Goal: Communication & Community: Answer question/provide support

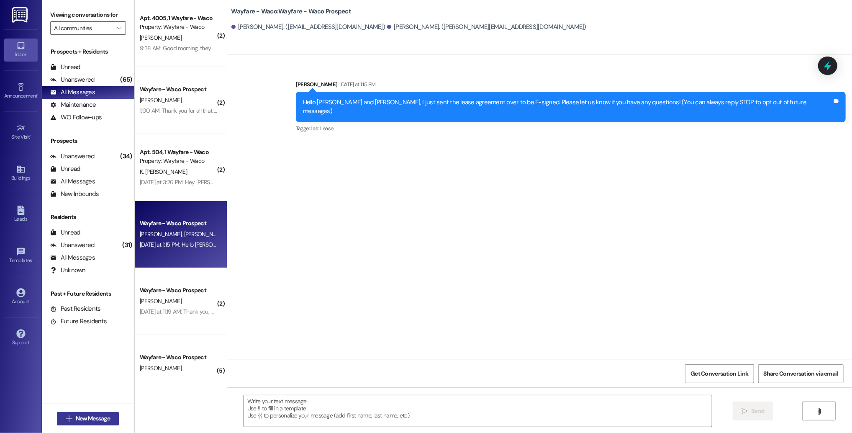
click at [83, 417] on span "New Message" at bounding box center [93, 418] width 34 height 9
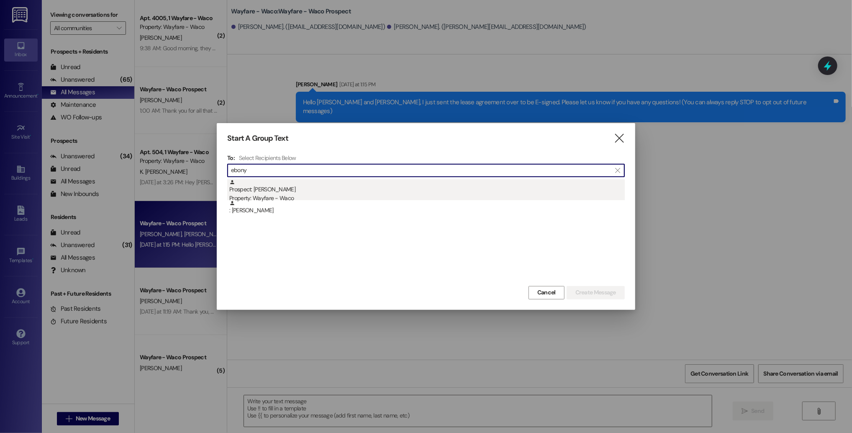
type input "ebony"
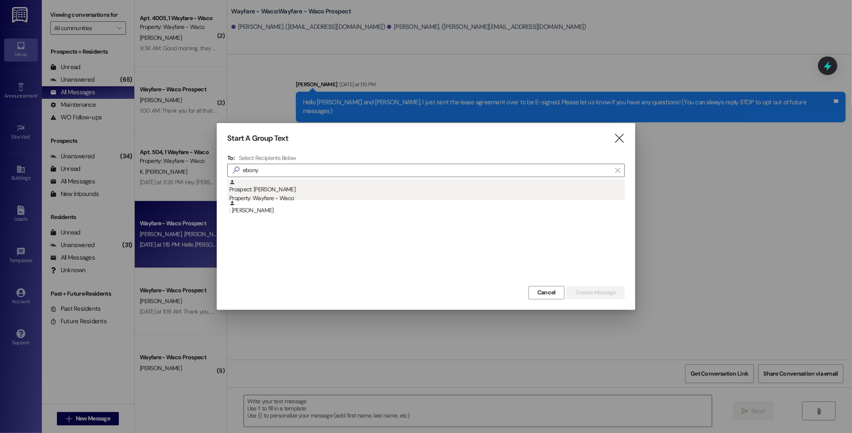
click at [387, 196] on div "Property: Wayfare - Waco" at bounding box center [426, 198] width 395 height 9
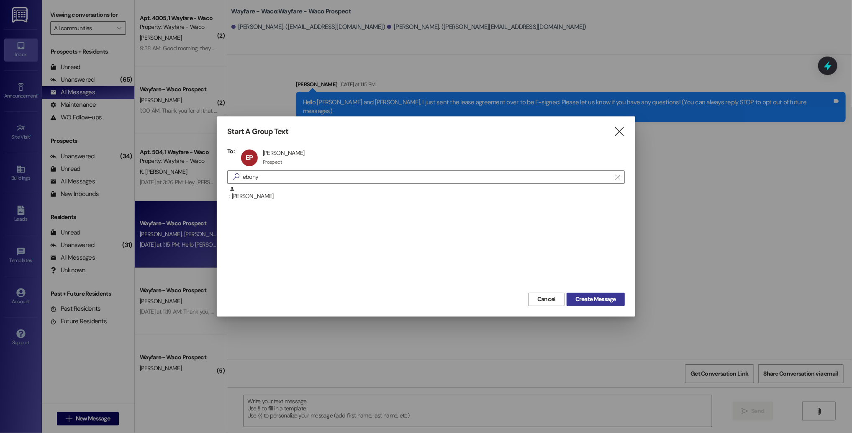
click at [593, 298] on span "Create Message" at bounding box center [595, 299] width 41 height 9
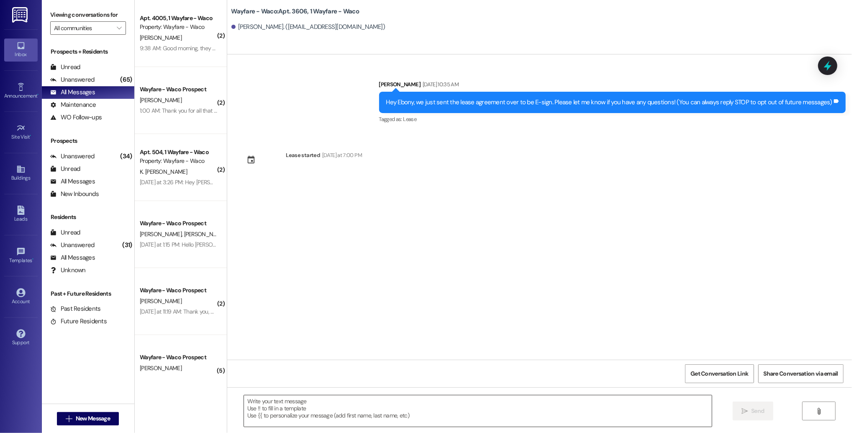
click at [396, 420] on textarea at bounding box center [478, 410] width 468 height 31
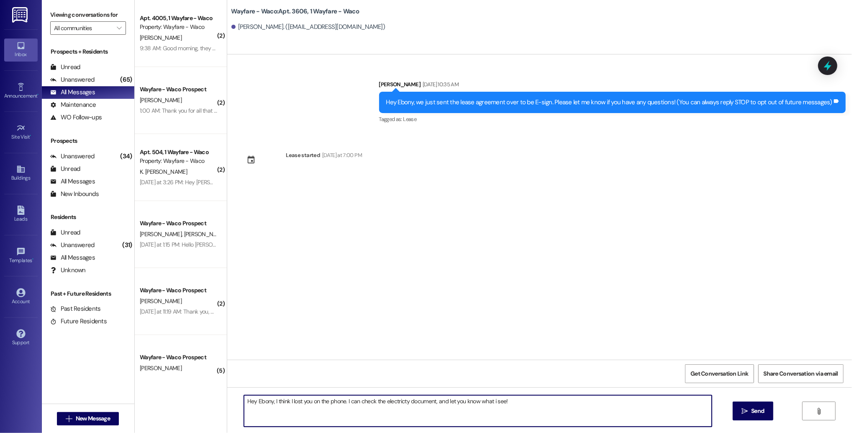
click at [489, 401] on textarea "Hey Ebony, I think I lost you on the phone. I can check the electricty document…" at bounding box center [478, 410] width 468 height 31
drag, startPoint x: 502, startPoint y: 402, endPoint x: 433, endPoint y: 403, distance: 69.0
click at [433, 403] on textarea "Hey Ebony, I think I lost you on the phone. I can check the electricty document…" at bounding box center [478, 410] width 468 height 31
click at [343, 402] on textarea "Hey Ebony, I think I lost you on the phone. I can check the electricty document" at bounding box center [478, 410] width 468 height 31
click at [496, 402] on textarea "Hey Ebony, I think I lost you on the phone. I'll give it a few minutes and chec…" at bounding box center [478, 410] width 468 height 31
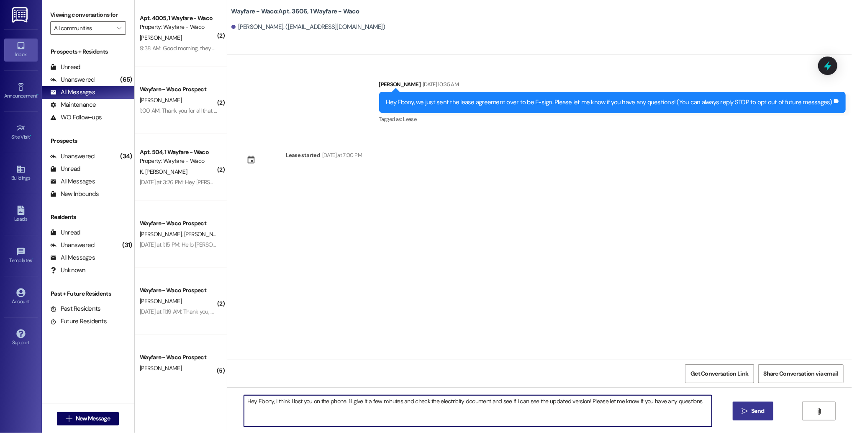
type textarea "Hey Ebony, I think I lost you on the phone. I'll give it a few minutes and chec…"
click at [738, 408] on button " Send" at bounding box center [753, 410] width 41 height 19
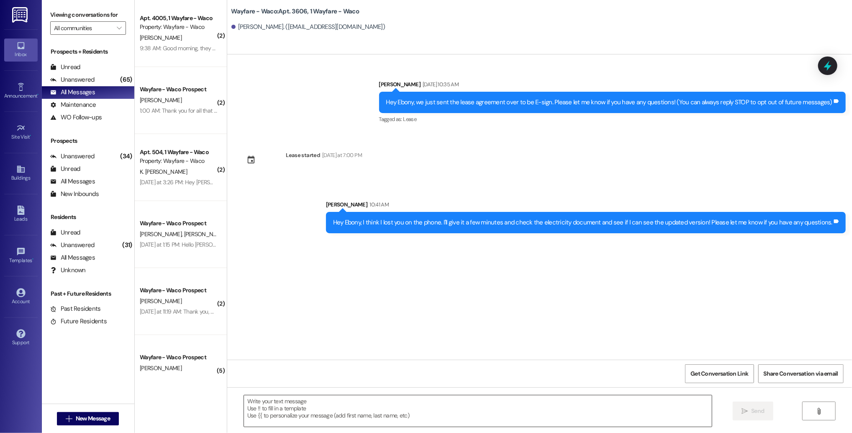
click at [429, 413] on textarea at bounding box center [478, 410] width 468 height 31
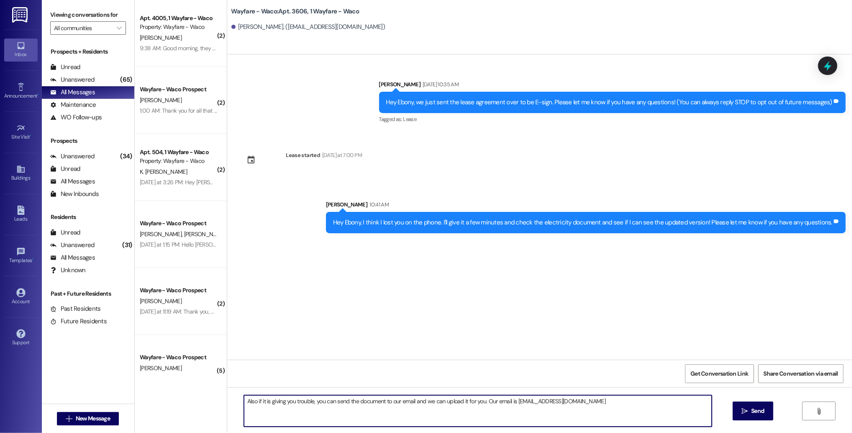
click at [510, 402] on textarea "Also if it is giving you trouble, you can send the document to our email and we…" at bounding box center [478, 410] width 468 height 31
click at [619, 400] on textarea "Also if it is giving you trouble, you can send the document to our email and we…" at bounding box center [478, 410] width 468 height 31
click at [479, 402] on textarea "Also if it is giving you trouble, you can send the document to our email and we…" at bounding box center [478, 410] width 468 height 31
type textarea "Also if it is giving you trouble, you can send the document to our email and we…"
click at [740, 412] on span " Send" at bounding box center [753, 410] width 26 height 9
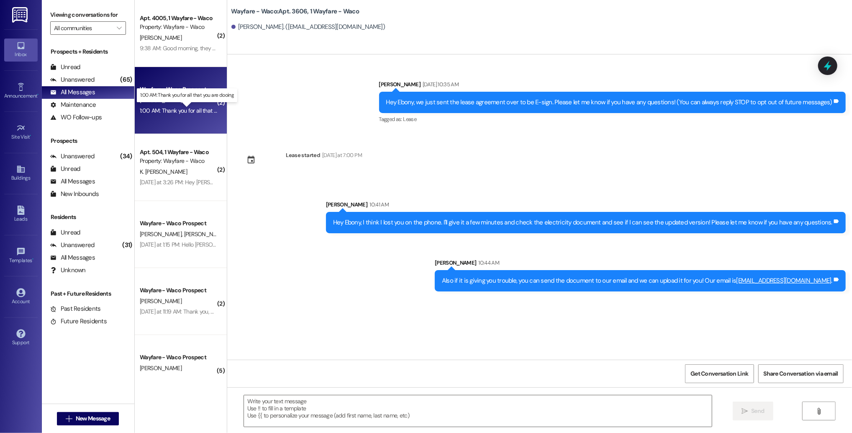
click at [176, 113] on div "1:00 AM: Thank you for all that you are dooing 1:00 AM: Thank you for all that …" at bounding box center [195, 111] width 110 height 8
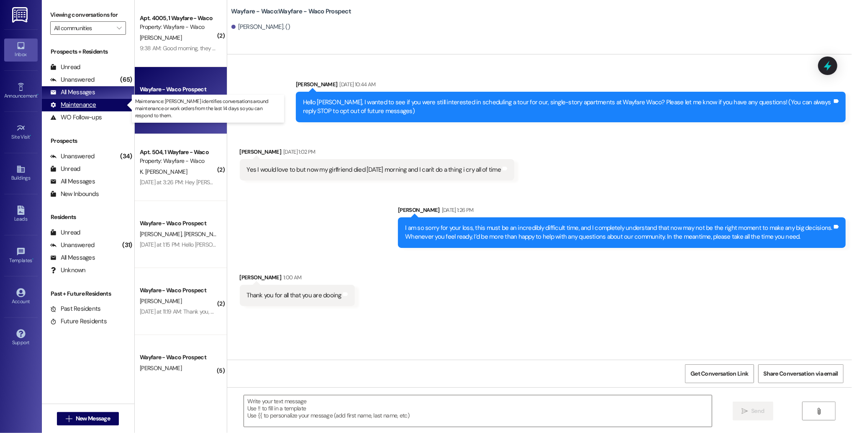
click at [86, 105] on div "Maintenance" at bounding box center [73, 104] width 46 height 9
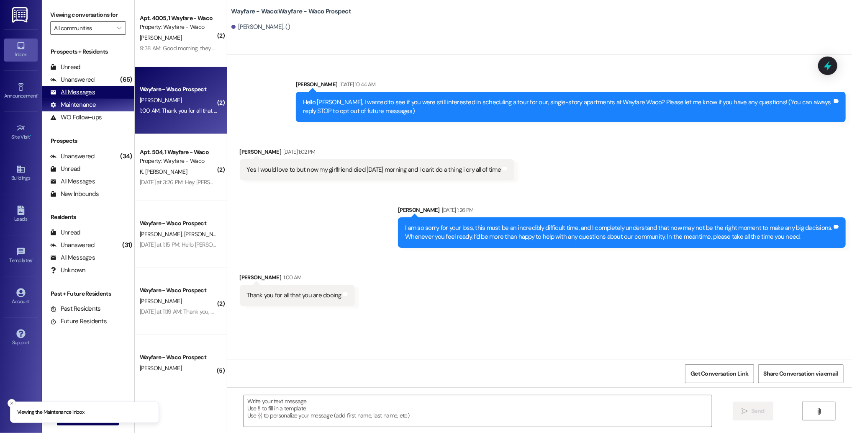
click at [81, 94] on div "All Messages" at bounding box center [72, 92] width 45 height 9
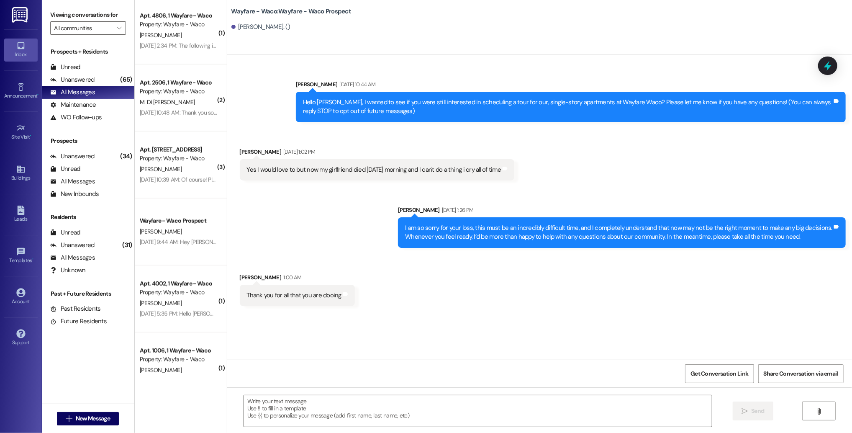
scroll to position [527, 0]
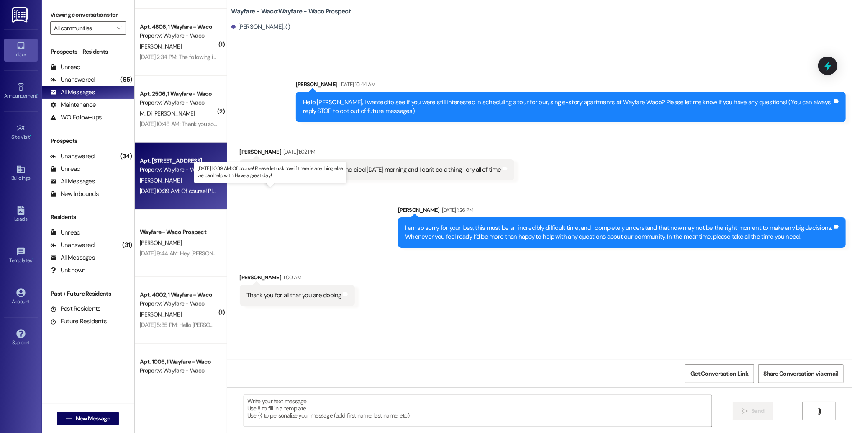
click at [189, 188] on div "[DATE] 10:39 AM: Of course! Please let us know if there is anything else we can…" at bounding box center [269, 191] width 258 height 8
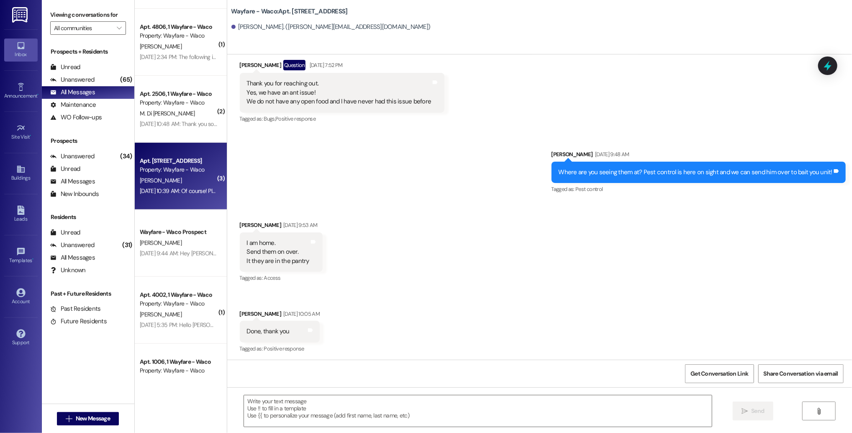
scroll to position [167, 0]
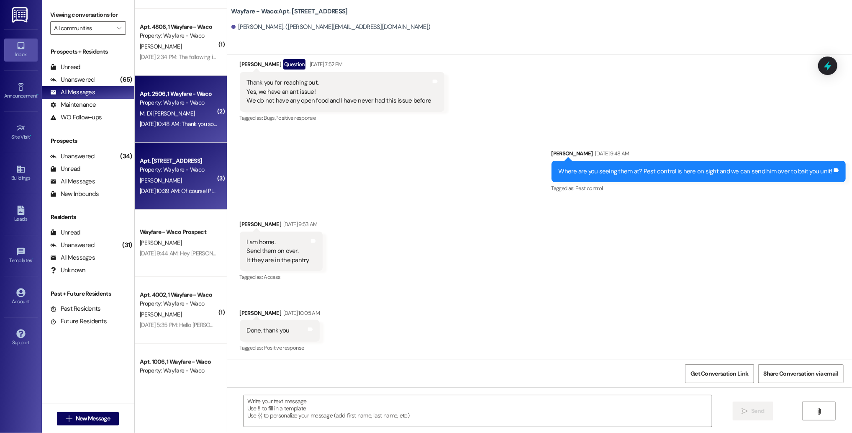
click at [191, 123] on div "[DATE] 10:48 AM: Thank you so much! [DATE] 10:48 AM: Thank you so much!" at bounding box center [185, 124] width 91 height 8
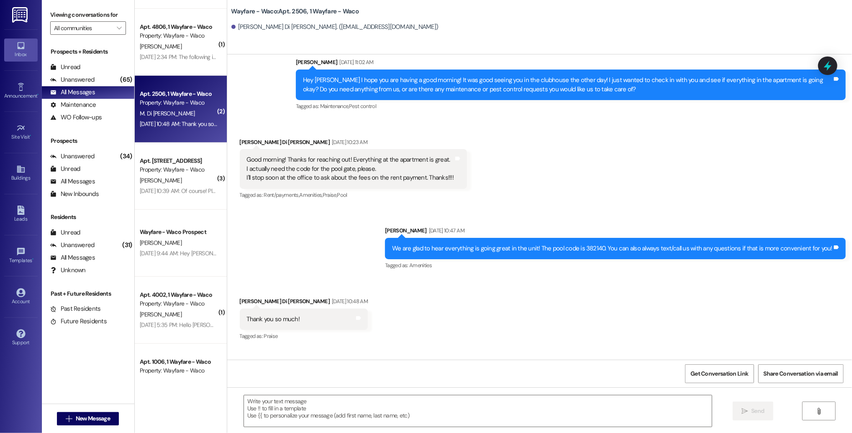
scroll to position [308, 0]
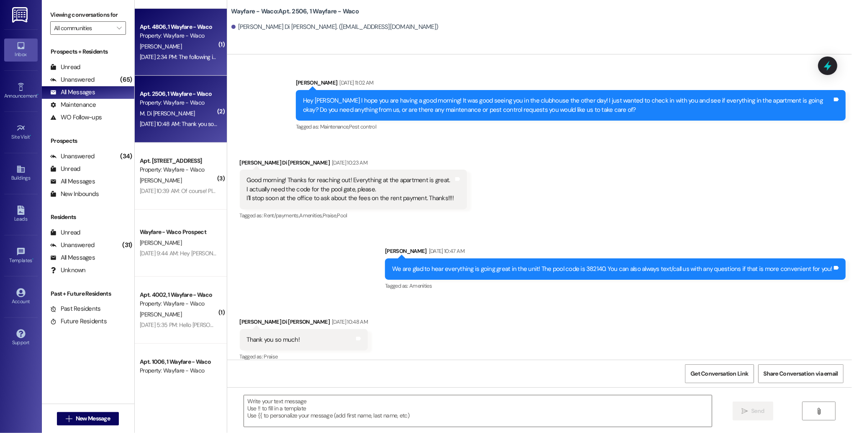
click at [176, 57] on div "[DATE] 2:34 PM: The following is the google link: [URL][DOMAIN_NAME], [DATE] 2:…" at bounding box center [224, 57] width 169 height 8
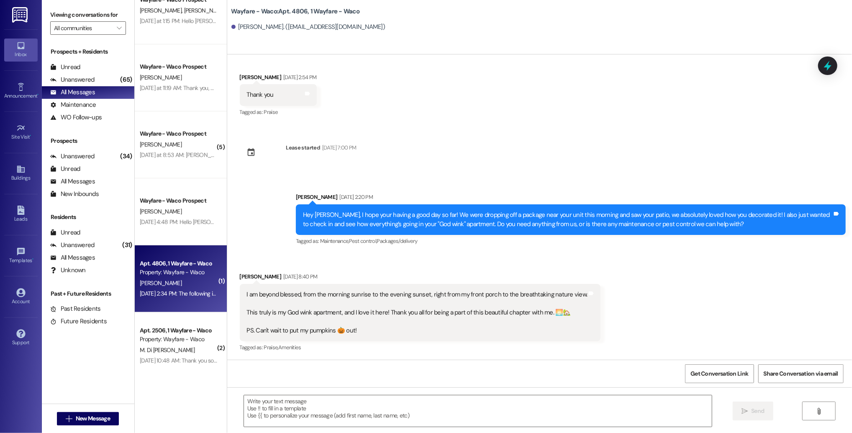
scroll to position [416, 0]
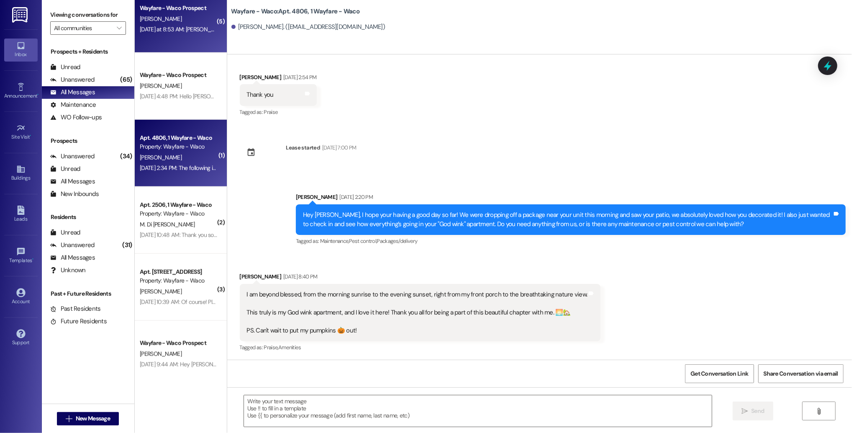
click at [181, 29] on div "[DATE] at 8:53 AM: [PERSON_NAME], I'm going out of town [DATE] through [DATE]. …" at bounding box center [376, 30] width 473 height 8
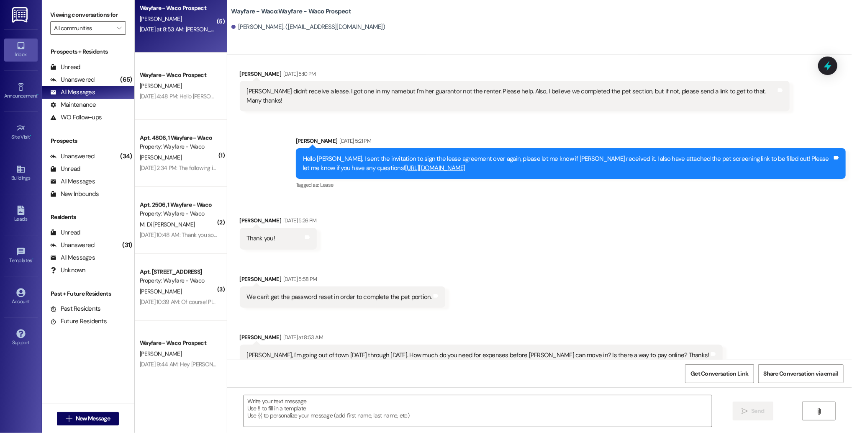
scroll to position [78, 0]
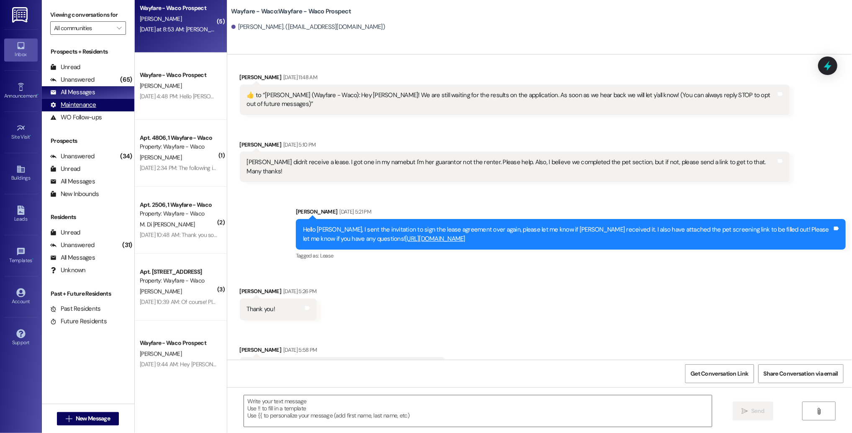
click at [65, 102] on div "Maintenance" at bounding box center [73, 104] width 46 height 9
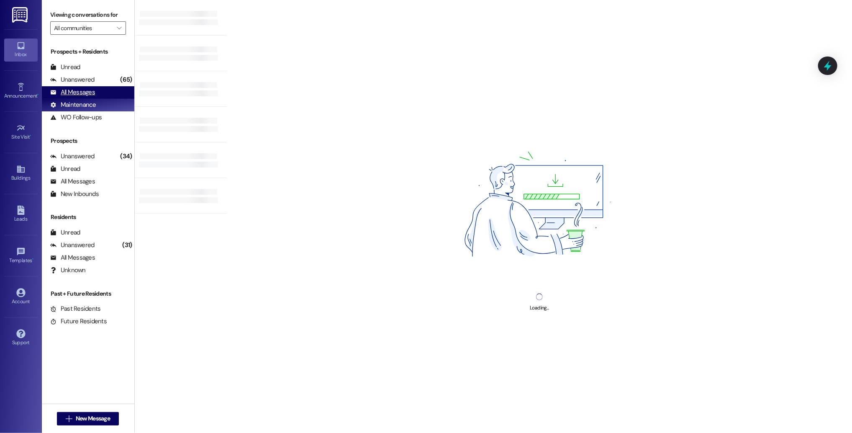
click at [69, 93] on div "All Messages" at bounding box center [72, 92] width 45 height 9
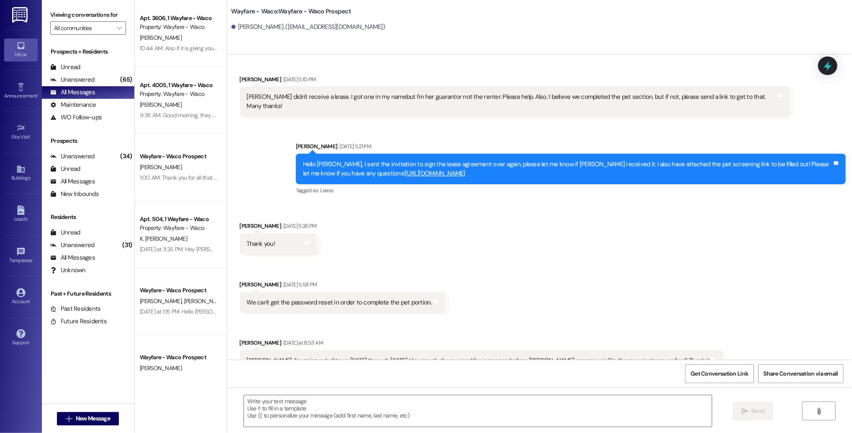
scroll to position [144, 0]
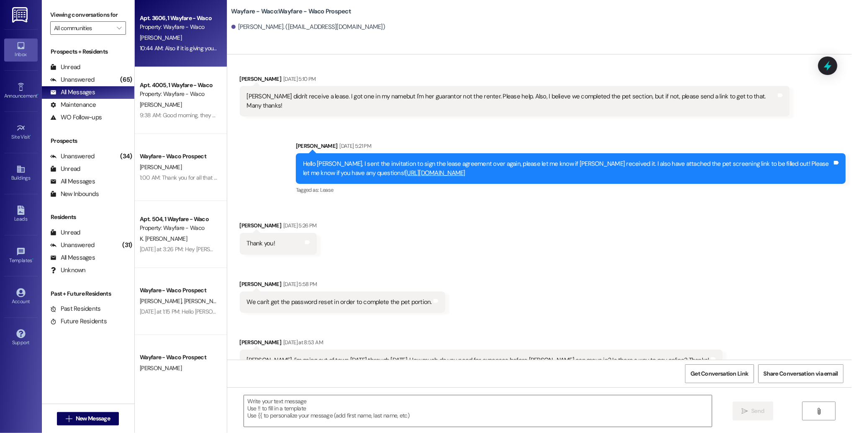
click at [162, 45] on div "10:44 AM: Also if it is giving you trouble, you can send the document to our em…" at bounding box center [332, 48] width 385 height 8
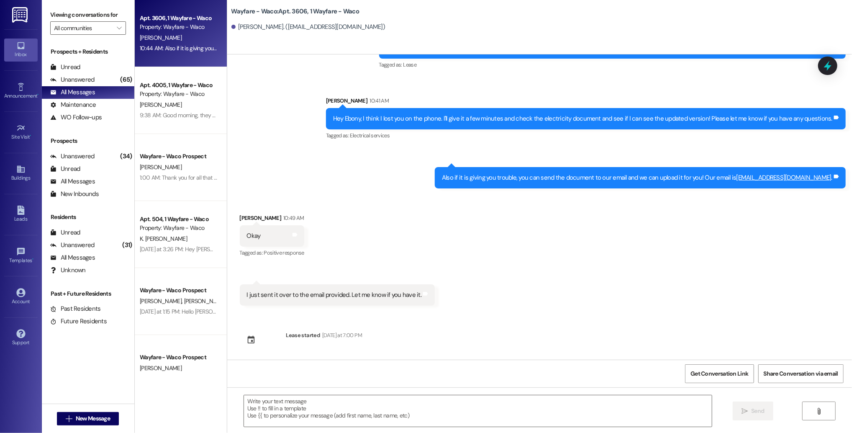
scroll to position [115, 0]
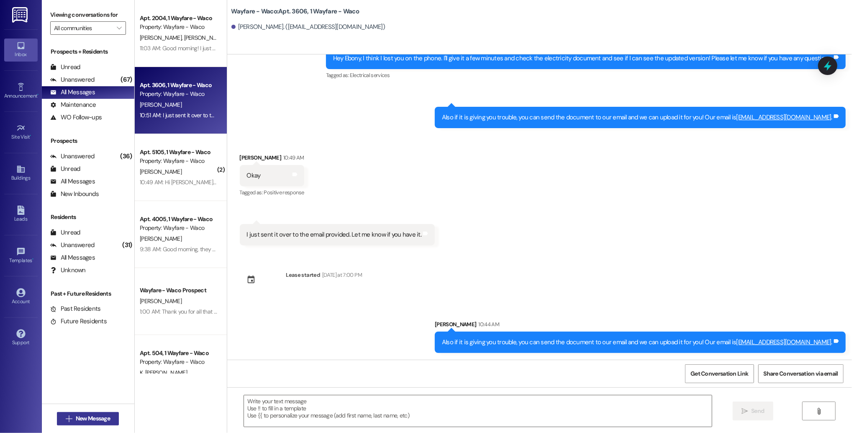
click at [81, 421] on span "New Message" at bounding box center [93, 418] width 34 height 9
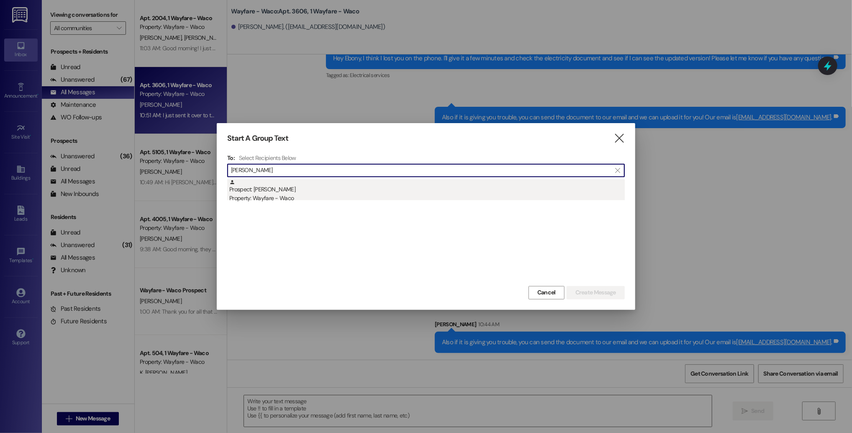
type input "[PERSON_NAME]"
click at [370, 192] on div "Prospect: [PERSON_NAME] Property: Wayfare - Waco" at bounding box center [426, 191] width 395 height 24
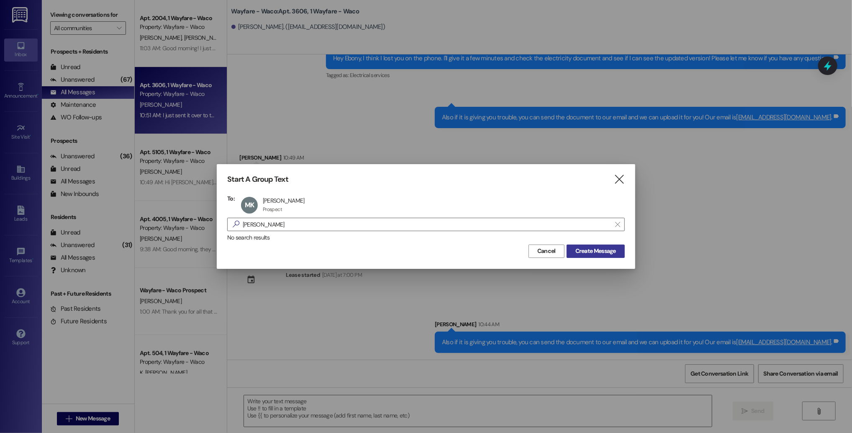
click at [618, 248] on button "Create Message" at bounding box center [595, 250] width 58 height 13
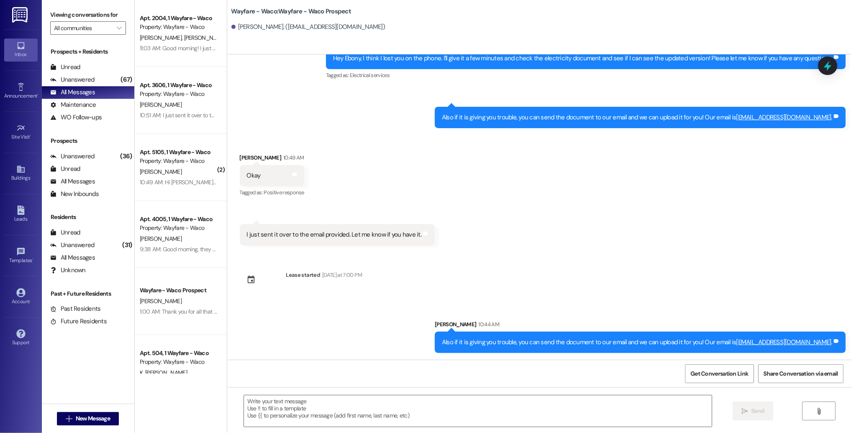
scroll to position [0, 0]
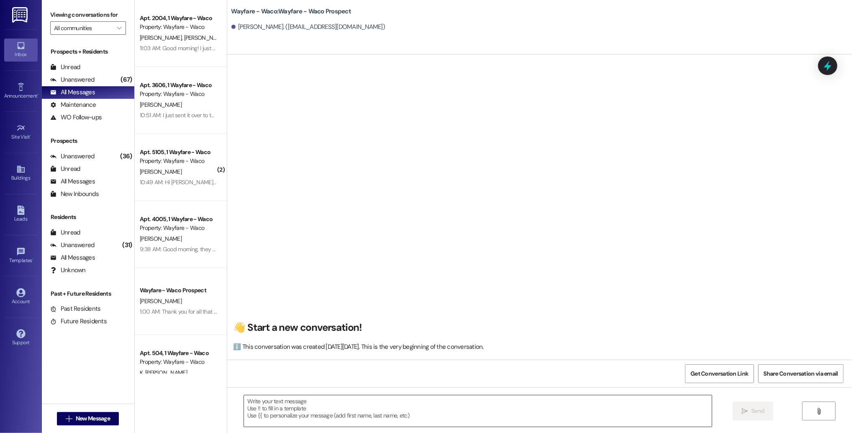
click at [283, 413] on textarea at bounding box center [478, 410] width 468 height 31
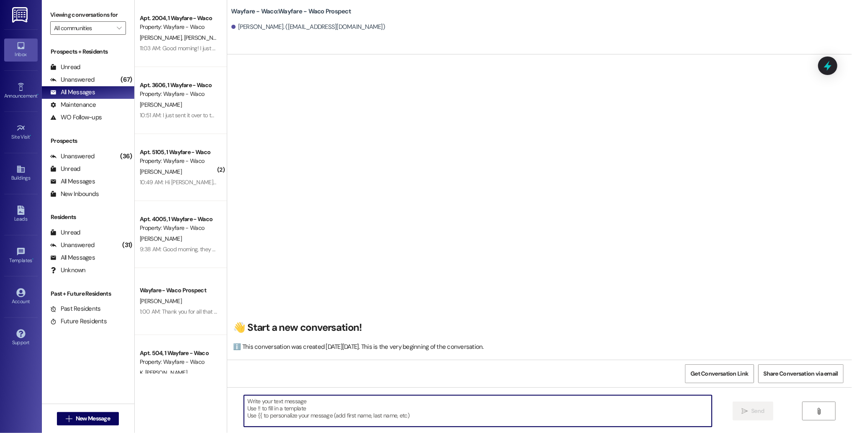
paste textarea "Hello (____), I wanted to touch base with you and see if you were still interes…"
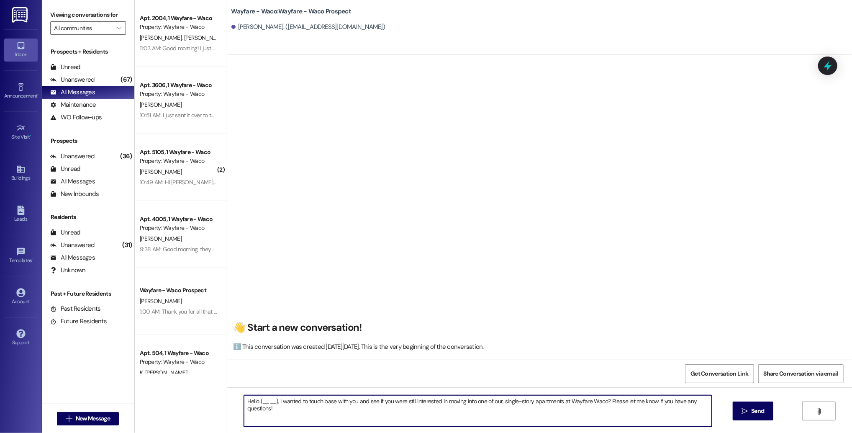
click at [272, 402] on textarea "Hello (____), I wanted to touch base with you and see if you were still interes…" at bounding box center [478, 410] width 468 height 31
drag, startPoint x: 267, startPoint y: 410, endPoint x: 241, endPoint y: 399, distance: 28.9
click at [244, 399] on textarea "Hello [PERSON_NAME], I wanted to touch base with you and see if you were still …" at bounding box center [478, 410] width 468 height 31
click at [662, 418] on textarea "Hello [PERSON_NAME], I wanted to touch base with you and see if you were still …" at bounding box center [478, 410] width 468 height 31
type textarea "Hello [PERSON_NAME], I wanted to touch base with you and see if you were still …"
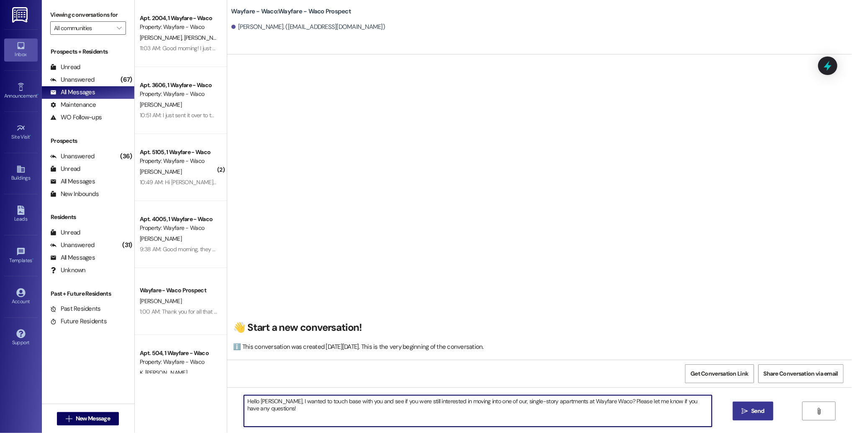
click at [742, 411] on icon "" at bounding box center [744, 410] width 6 height 7
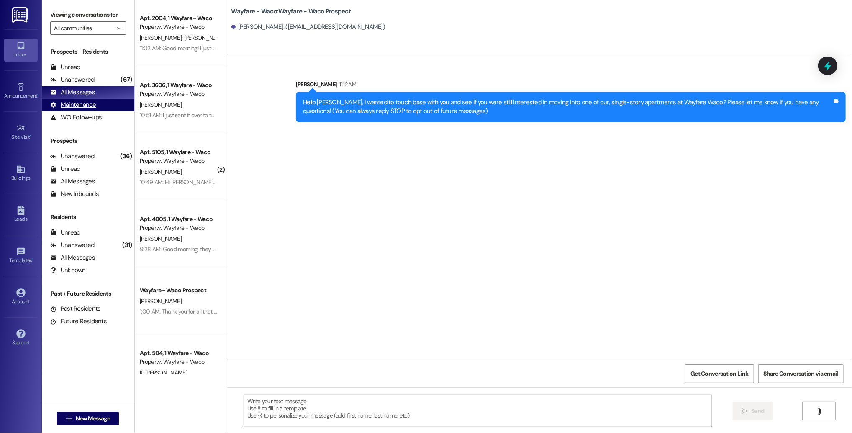
click at [77, 104] on div "Maintenance" at bounding box center [73, 104] width 46 height 9
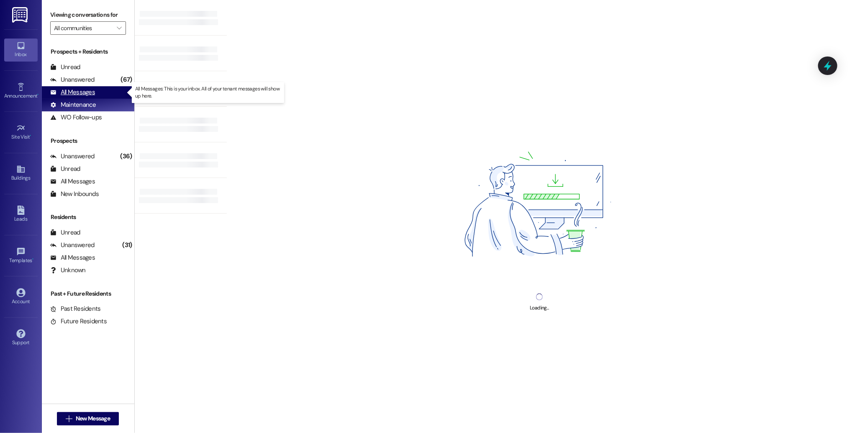
click at [83, 92] on div "All Messages" at bounding box center [72, 92] width 45 height 9
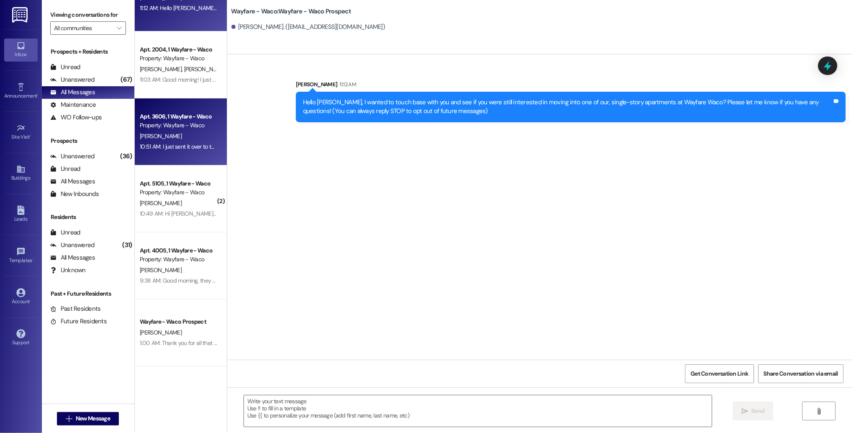
scroll to position [37, 0]
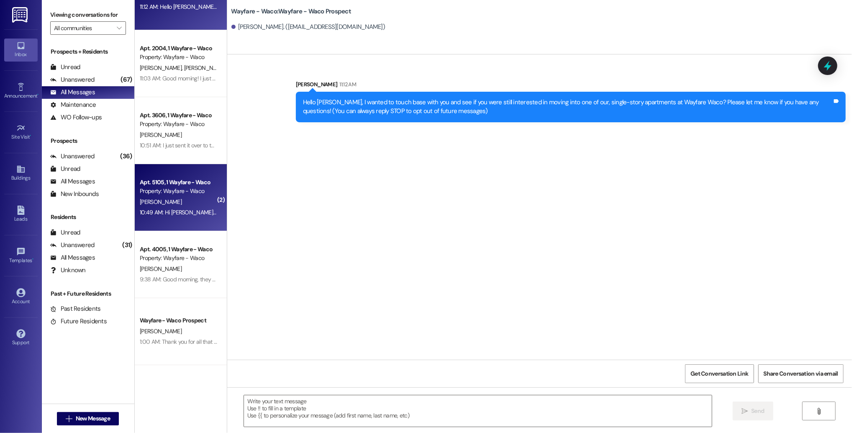
click at [179, 198] on div "[PERSON_NAME]" at bounding box center [178, 202] width 79 height 10
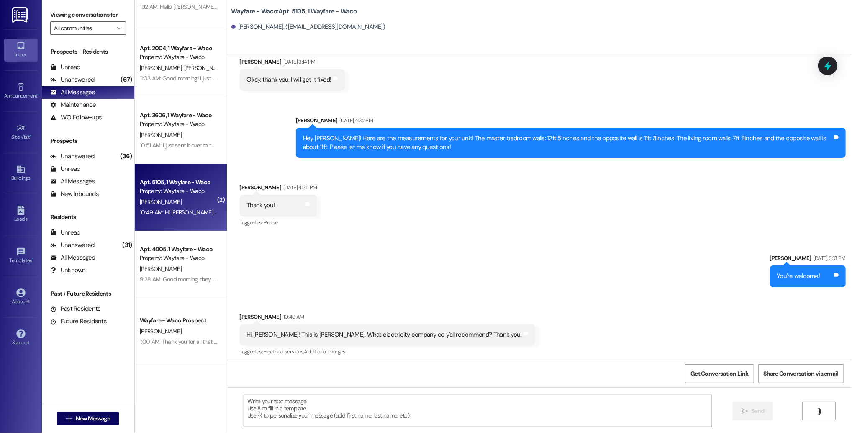
scroll to position [186, 0]
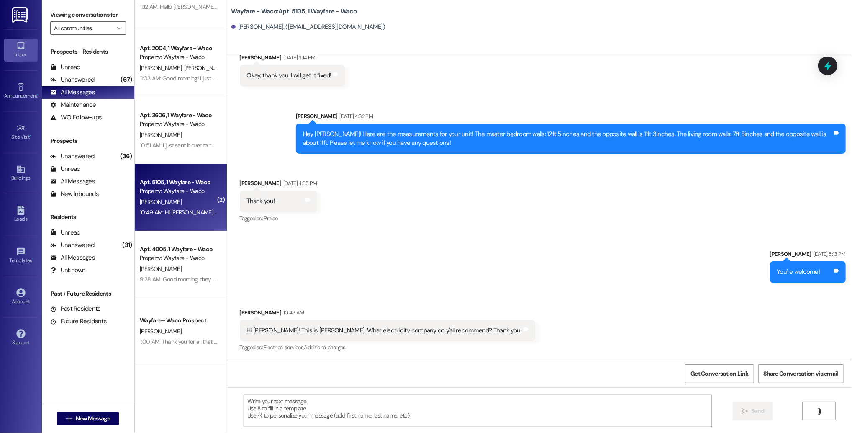
click at [422, 409] on textarea at bounding box center [478, 410] width 468 height 31
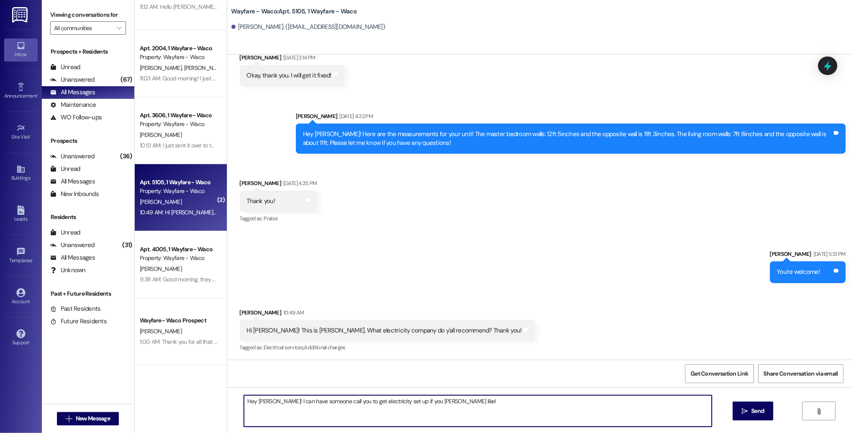
click at [423, 403] on textarea "Hey [PERSON_NAME]! I can have someone call you to get electricity set up if you…" at bounding box center [478, 410] width 468 height 31
click at [399, 401] on textarea "Hey [PERSON_NAME]! I can have someone call you to get electricity set up if you…" at bounding box center [478, 410] width 468 height 31
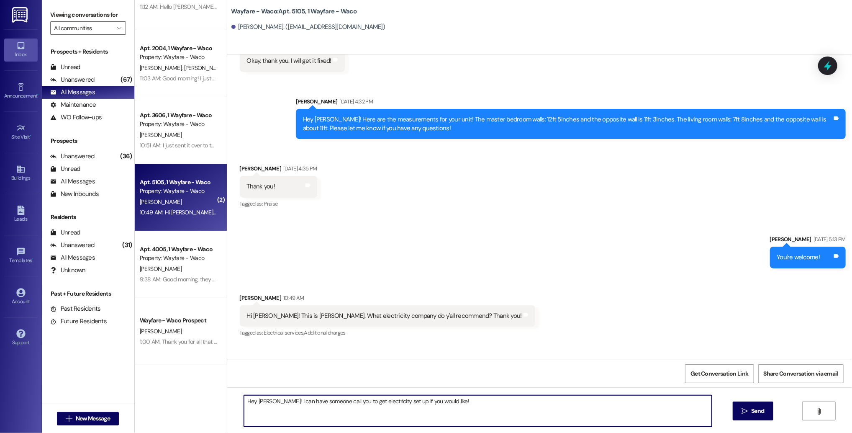
scroll to position [235, 0]
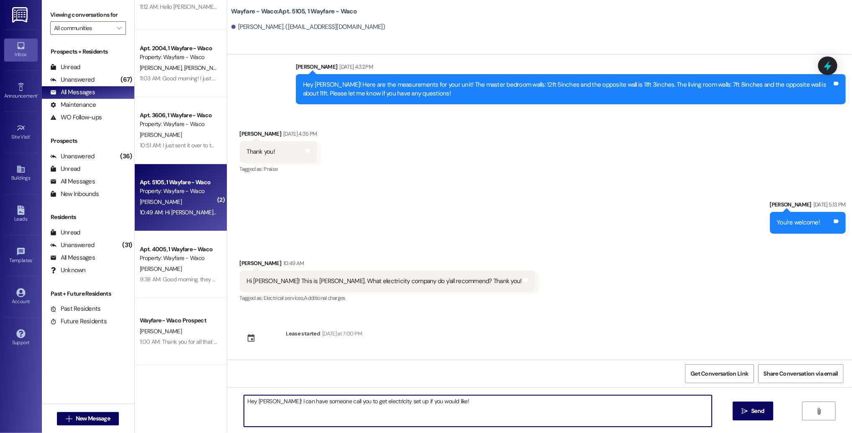
click at [482, 410] on textarea "Hey [PERSON_NAME]! I can have someone call you to get electricity set up if you…" at bounding box center [478, 410] width 468 height 31
type textarea "Hey [PERSON_NAME]! I can have someone call you to get electricity set up if you…"
click at [751, 409] on span "Send" at bounding box center [757, 410] width 13 height 9
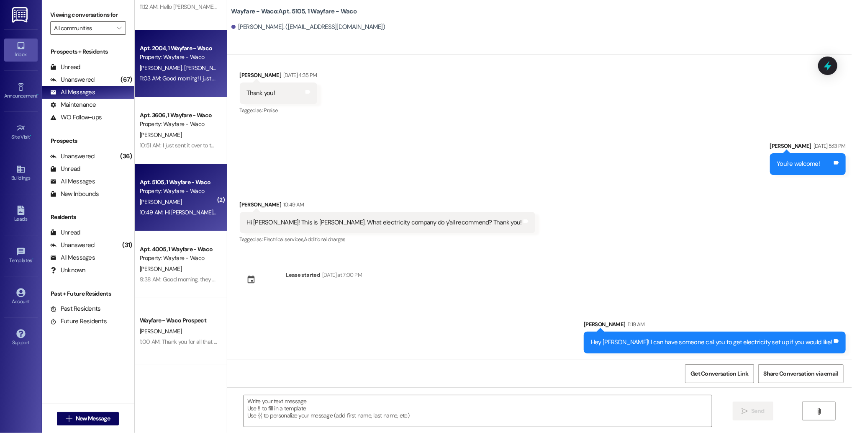
scroll to position [0, 0]
